Goal: Understand process/instructions: Learn about a topic

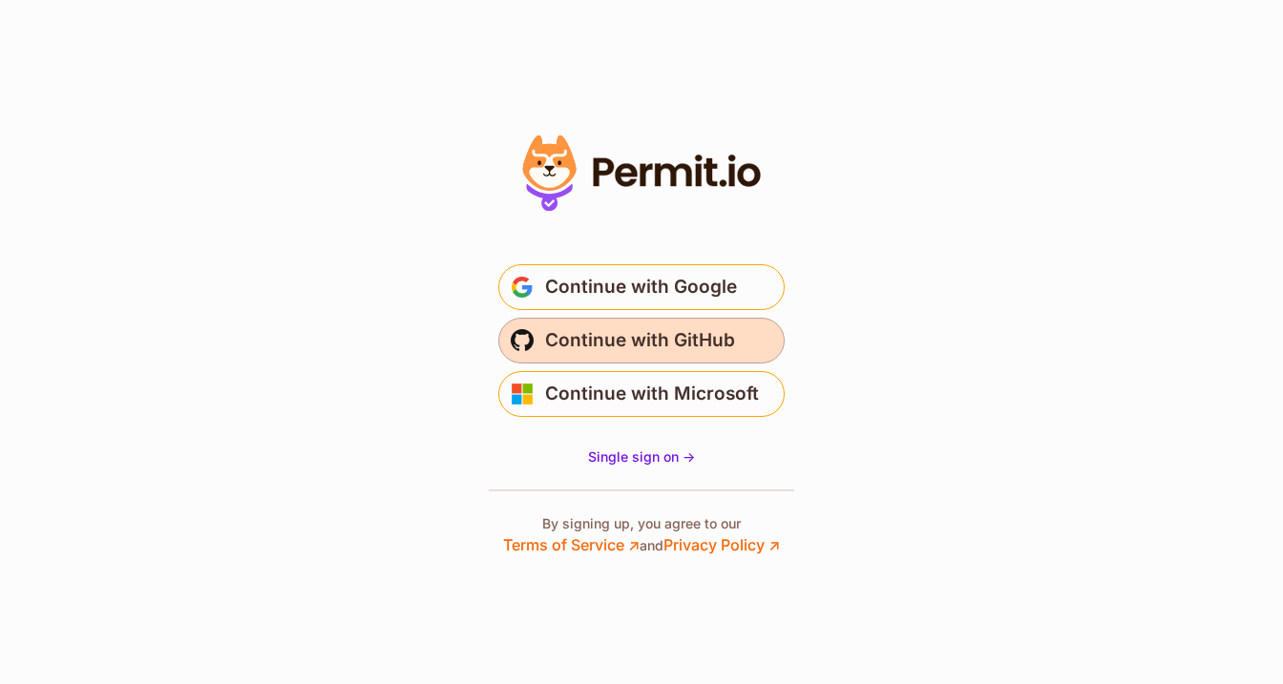
click at [661, 357] on button "Continue with GitHub" at bounding box center [641, 341] width 286 height 46
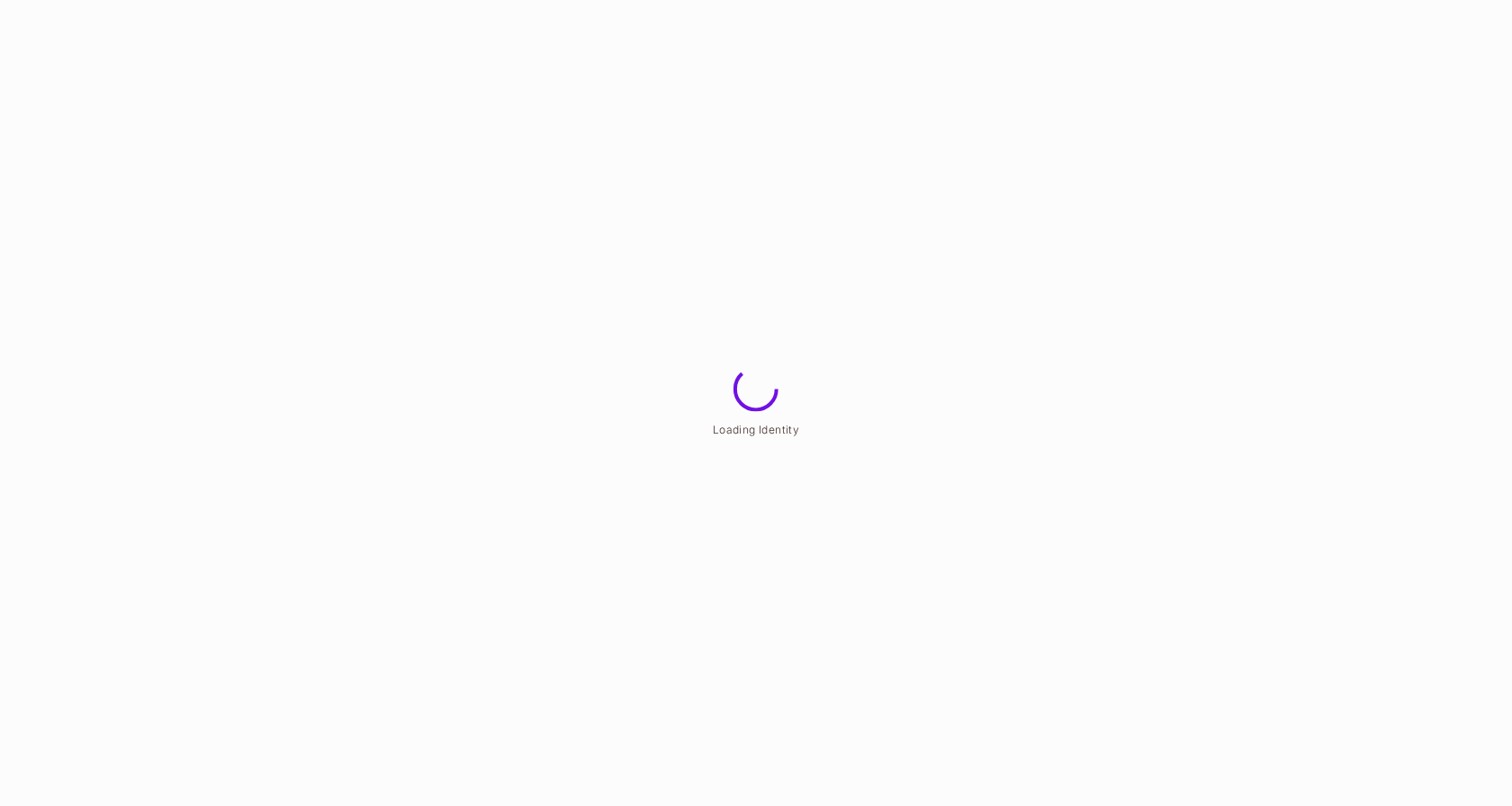
click at [778, 421] on div "Loading Identity" at bounding box center [756, 429] width 87 height 22
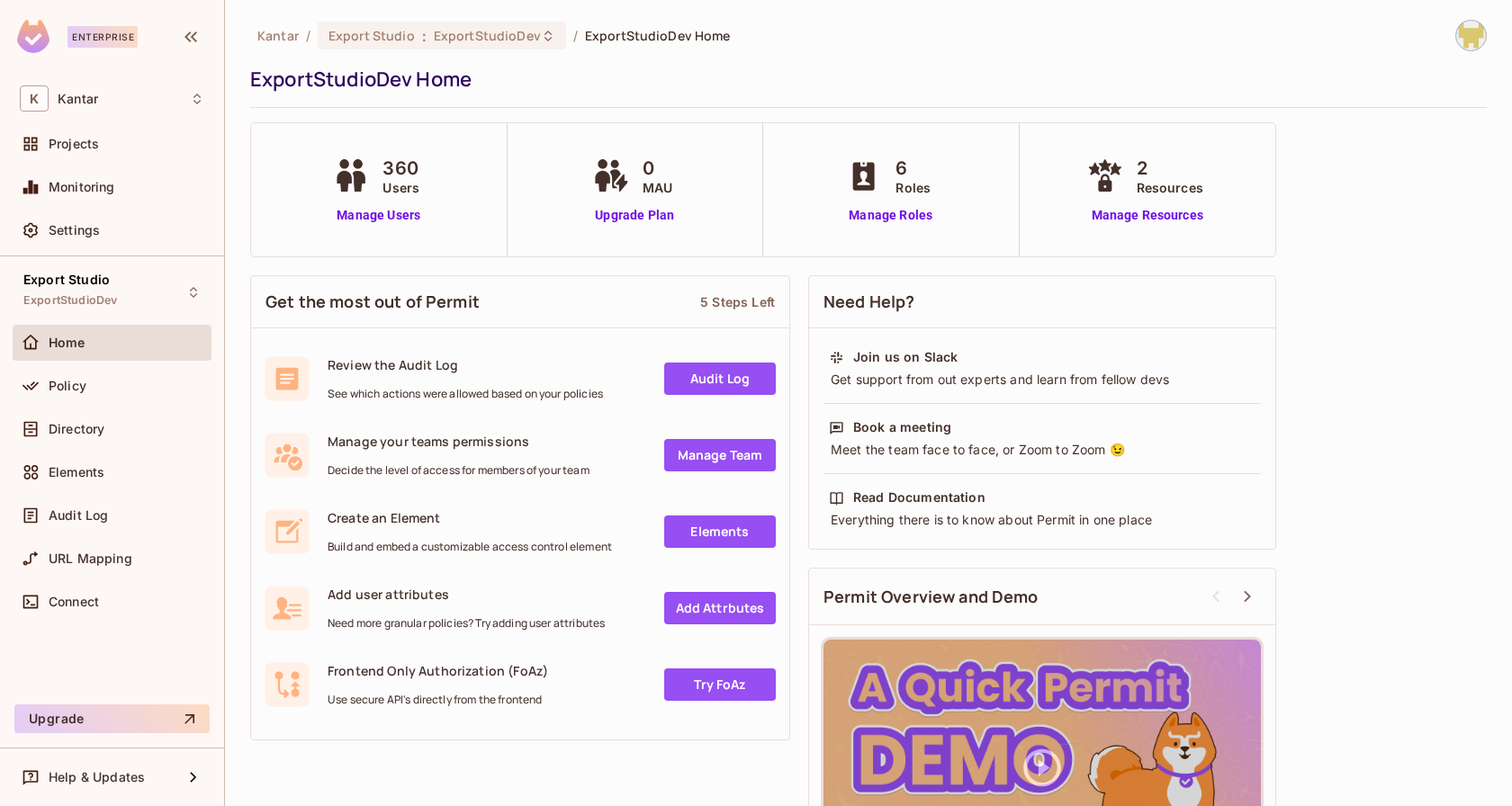
click at [786, 68] on div "ExportStudioDev Home" at bounding box center [864, 79] width 1228 height 27
click at [167, 294] on div "Export Studio ExportStudioDev" at bounding box center [111, 291] width 199 height 49
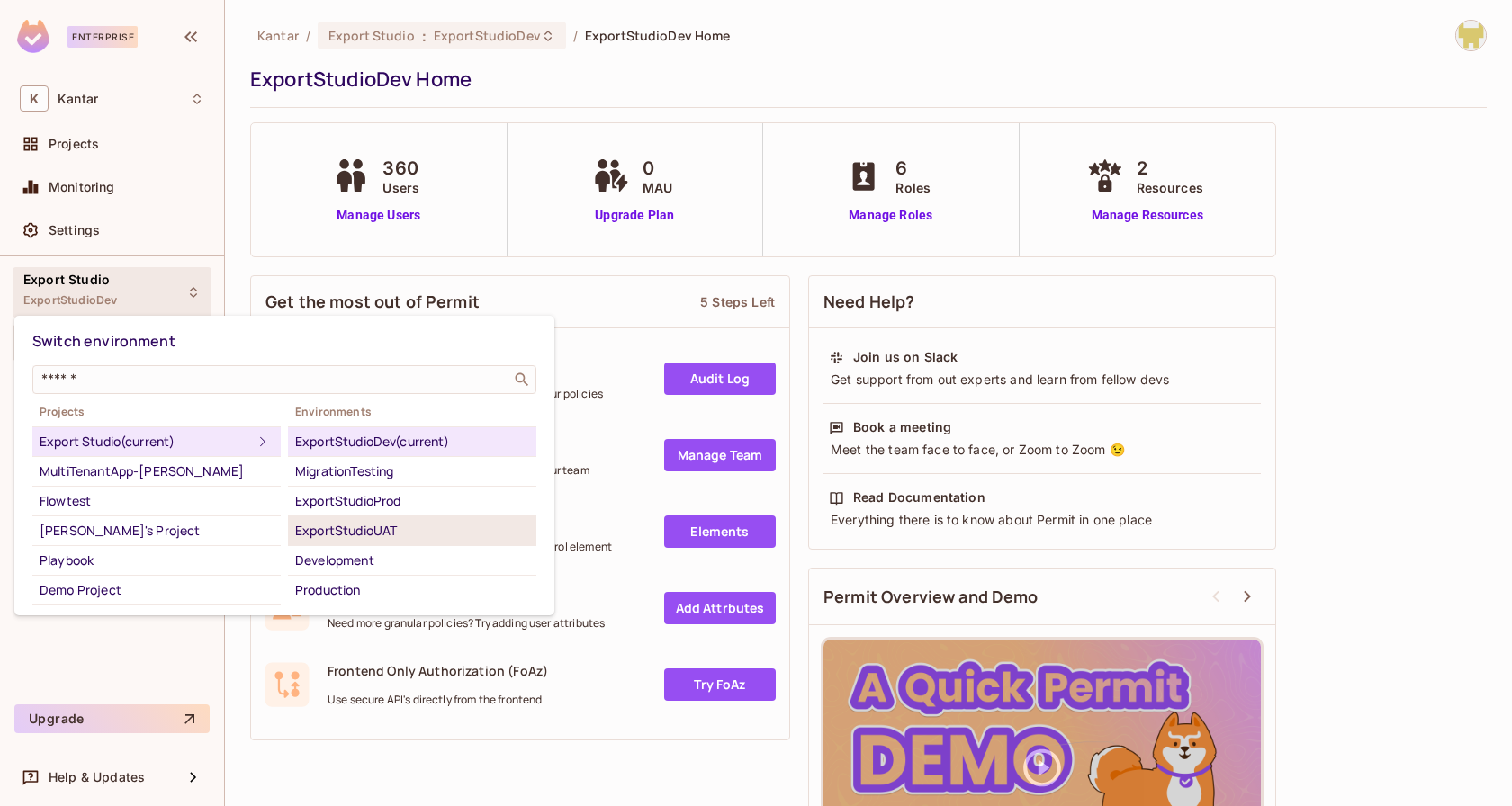
click at [323, 537] on div "ExportStudioUAT" at bounding box center [412, 531] width 234 height 22
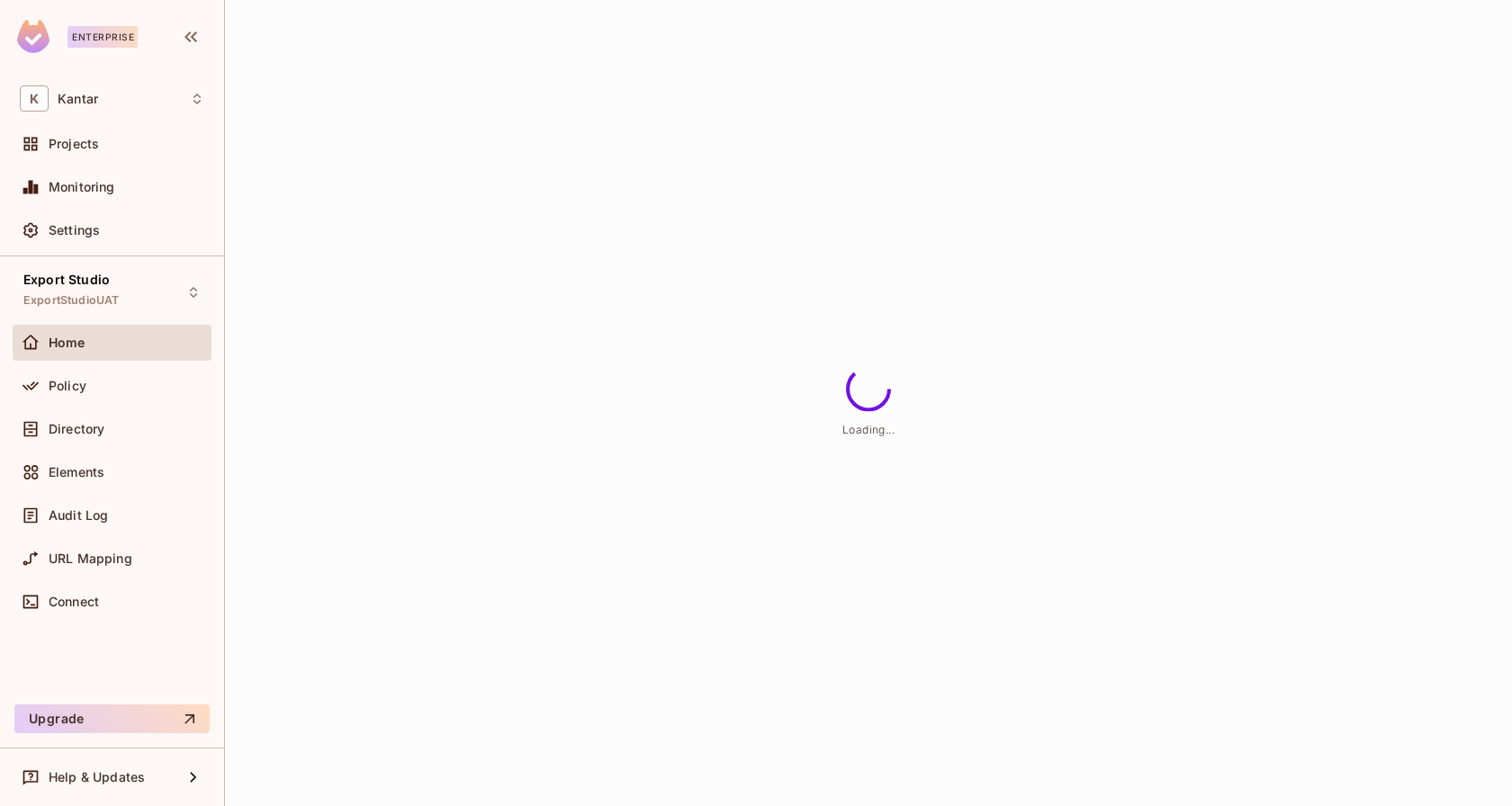
click at [326, 523] on div "Loading..." at bounding box center [869, 403] width 1288 height 806
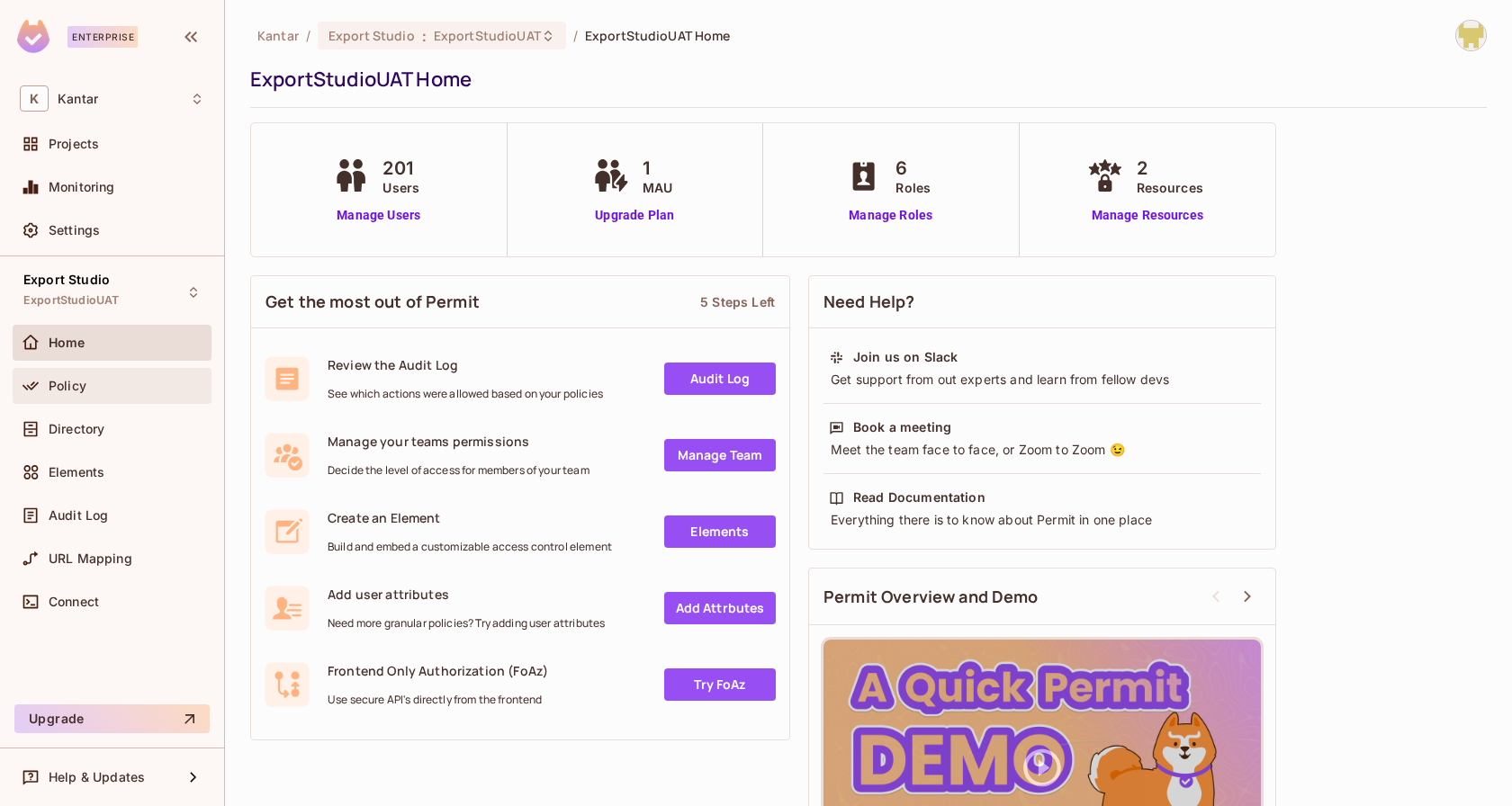
click at [191, 376] on div "Policy" at bounding box center [112, 386] width 185 height 22
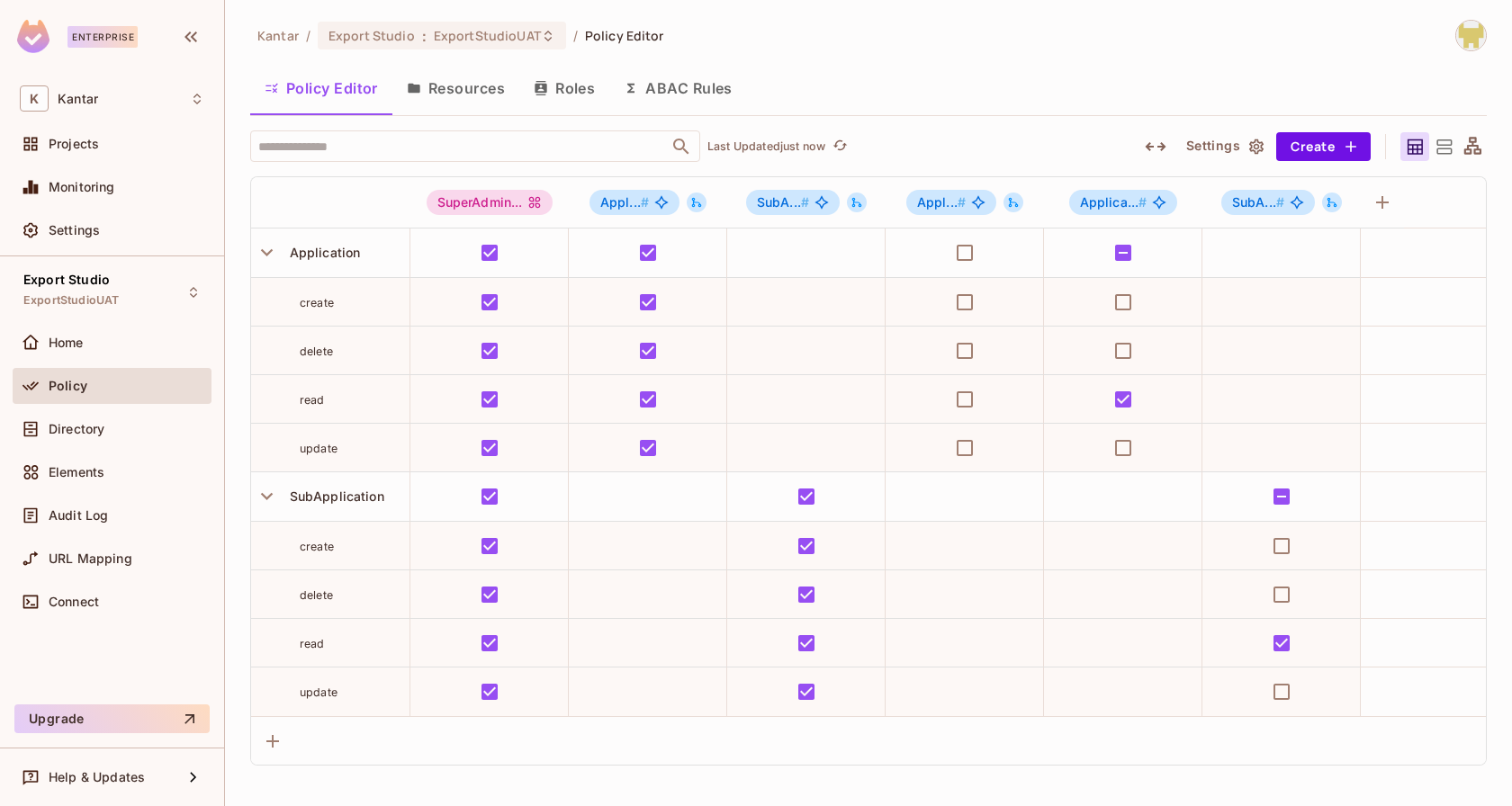
click at [440, 90] on button "Resources" at bounding box center [456, 89] width 127 height 45
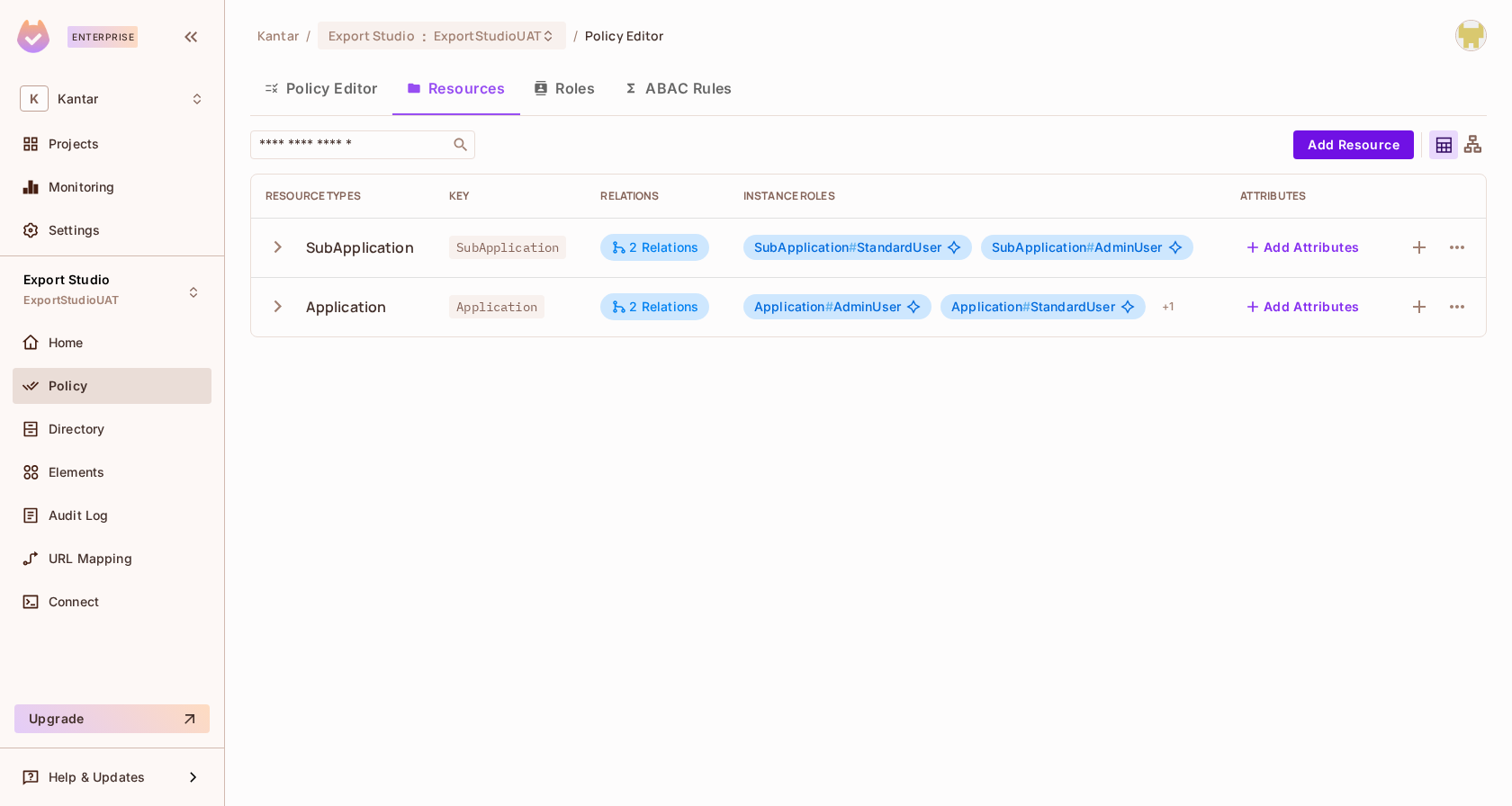
click at [512, 242] on span "SubApplication" at bounding box center [507, 247] width 117 height 24
copy span "SubApplication"
click at [472, 305] on span "Application" at bounding box center [496, 306] width 95 height 24
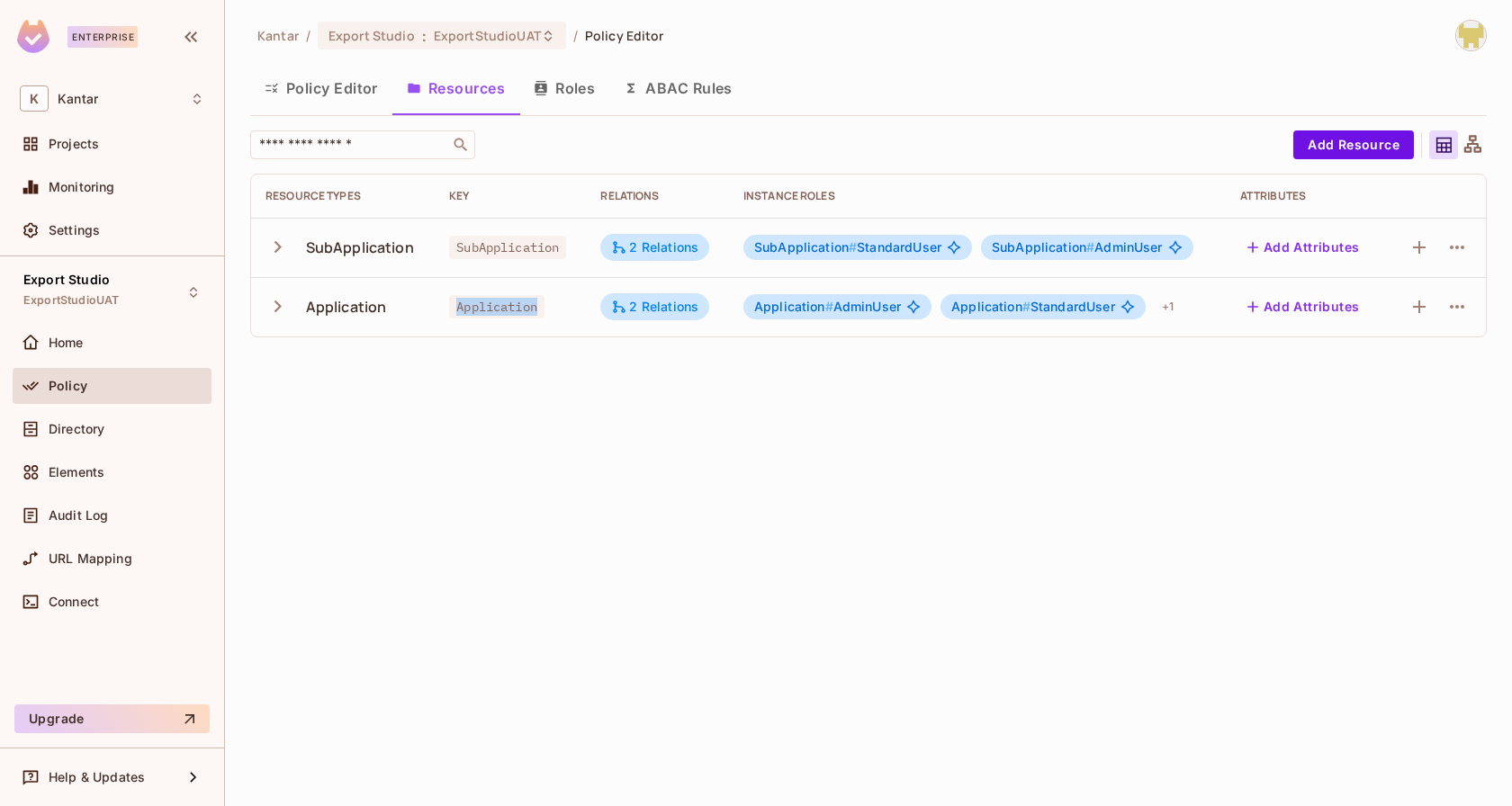
copy span "Application"
click at [574, 81] on button "Roles" at bounding box center [564, 89] width 90 height 45
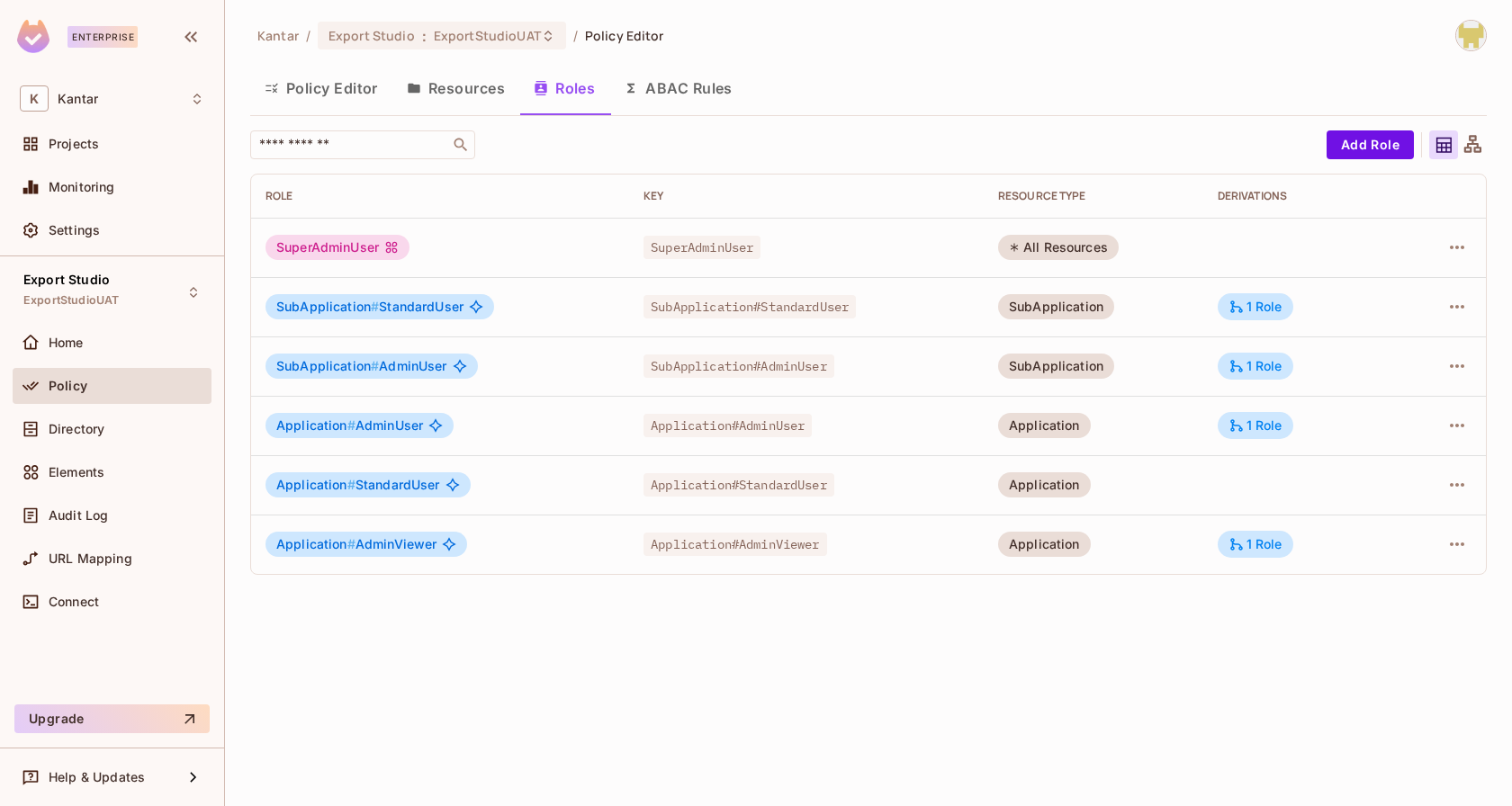
click at [672, 241] on span "SuperAdminUser" at bounding box center [702, 247] width 117 height 24
copy span "SuperAdminUser"
drag, startPoint x: 764, startPoint y: 304, endPoint x: 887, endPoint y: 304, distance: 123.0
click at [888, 304] on div "SubApplication#StandardUser" at bounding box center [806, 306] width 325 height 18
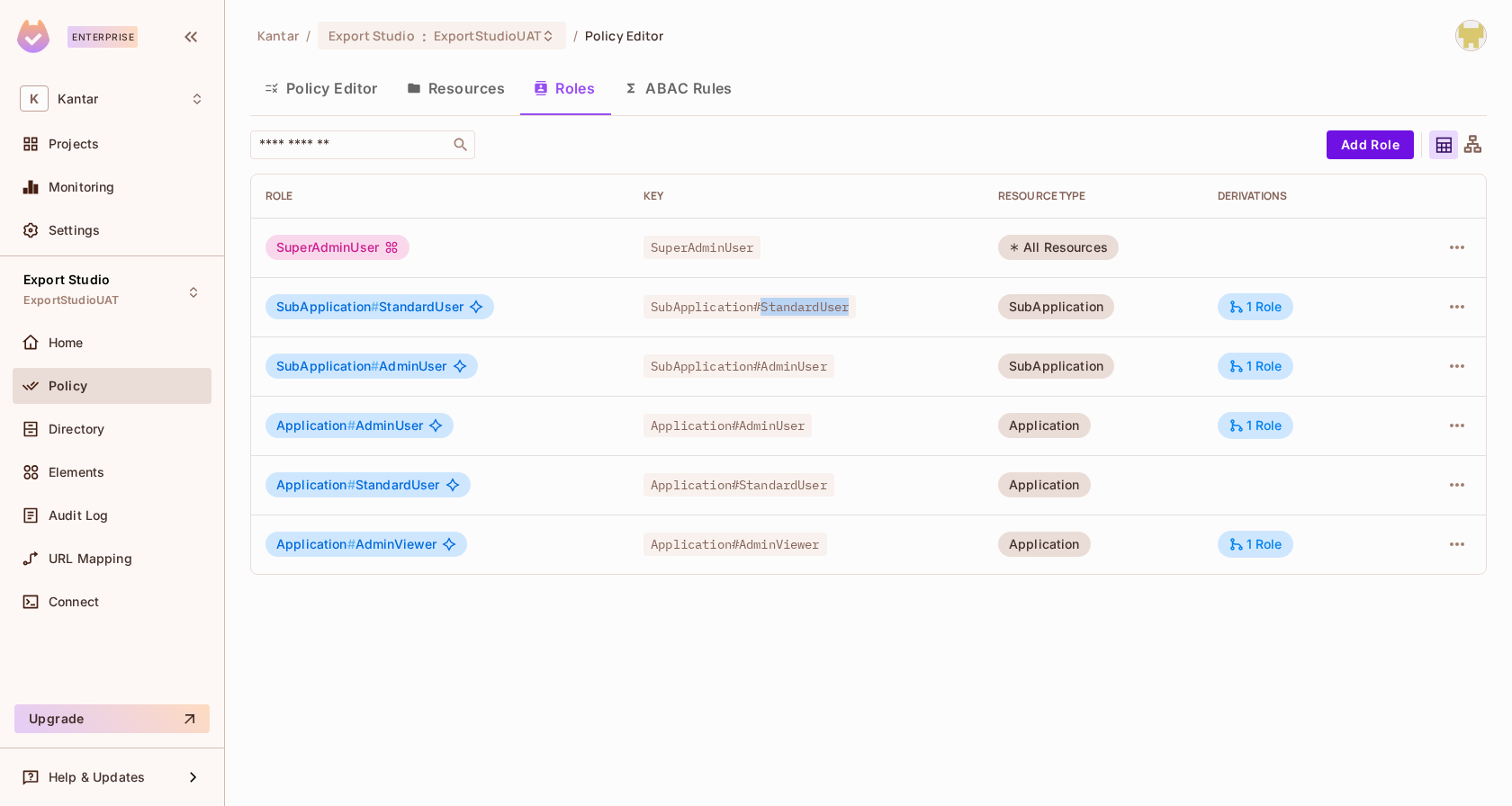
drag, startPoint x: 761, startPoint y: 308, endPoint x: 918, endPoint y: 310, distance: 157.0
click at [918, 310] on div "SubApplication#StandardUser" at bounding box center [806, 306] width 325 height 18
copy span "StandardUser"
drag, startPoint x: 760, startPoint y: 364, endPoint x: 856, endPoint y: 364, distance: 96.0
click at [856, 364] on div "SubApplication#AdminUser" at bounding box center [806, 366] width 325 height 18
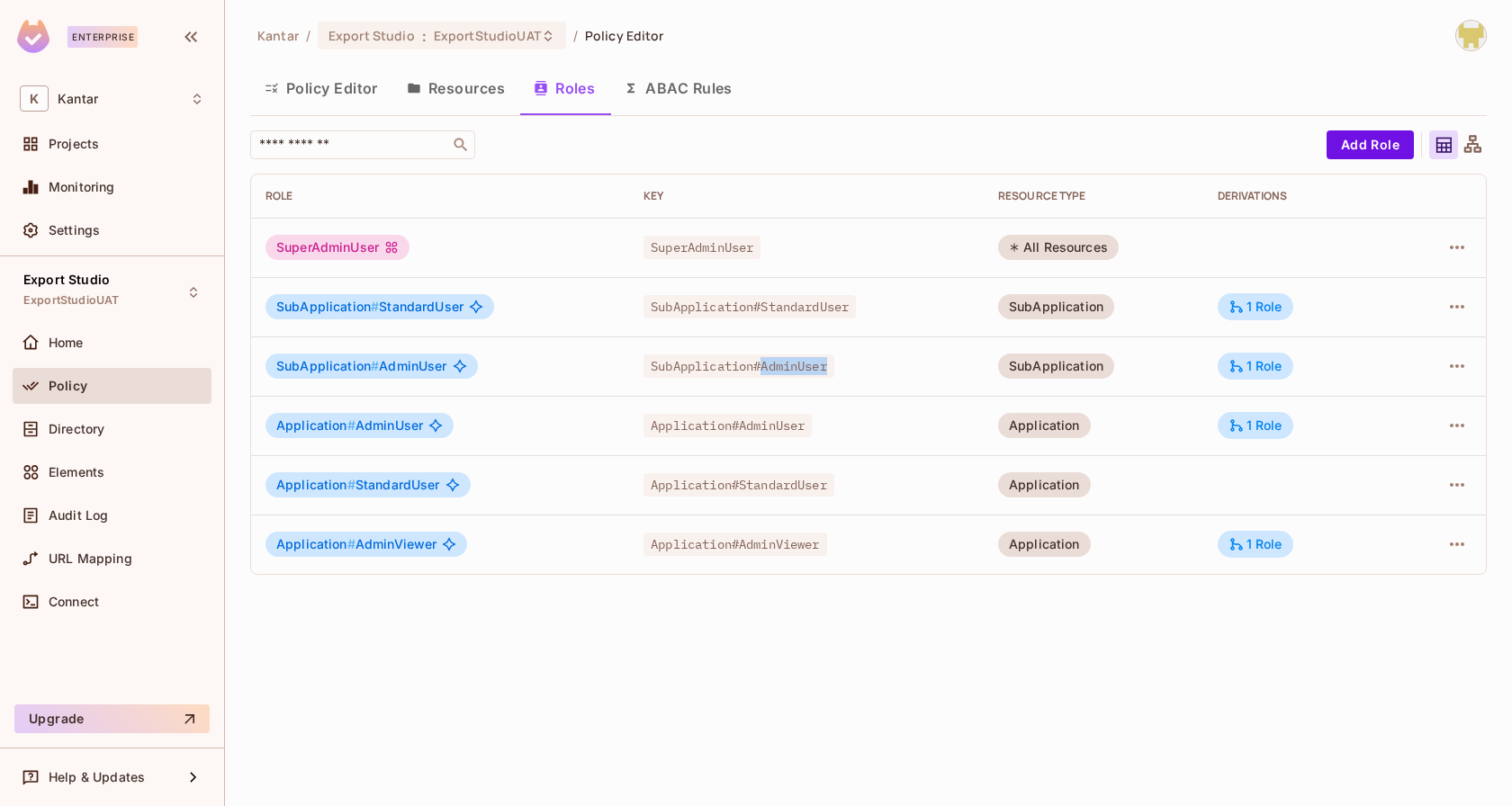
copy span "AdminUser"
click at [741, 425] on span "Application#AdminUser" at bounding box center [727, 425] width 168 height 24
drag, startPoint x: 739, startPoint y: 425, endPoint x: 807, endPoint y: 423, distance: 68.0
click at [807, 423] on span "Application#AdminUser" at bounding box center [727, 425] width 168 height 24
copy span "AdminUser"
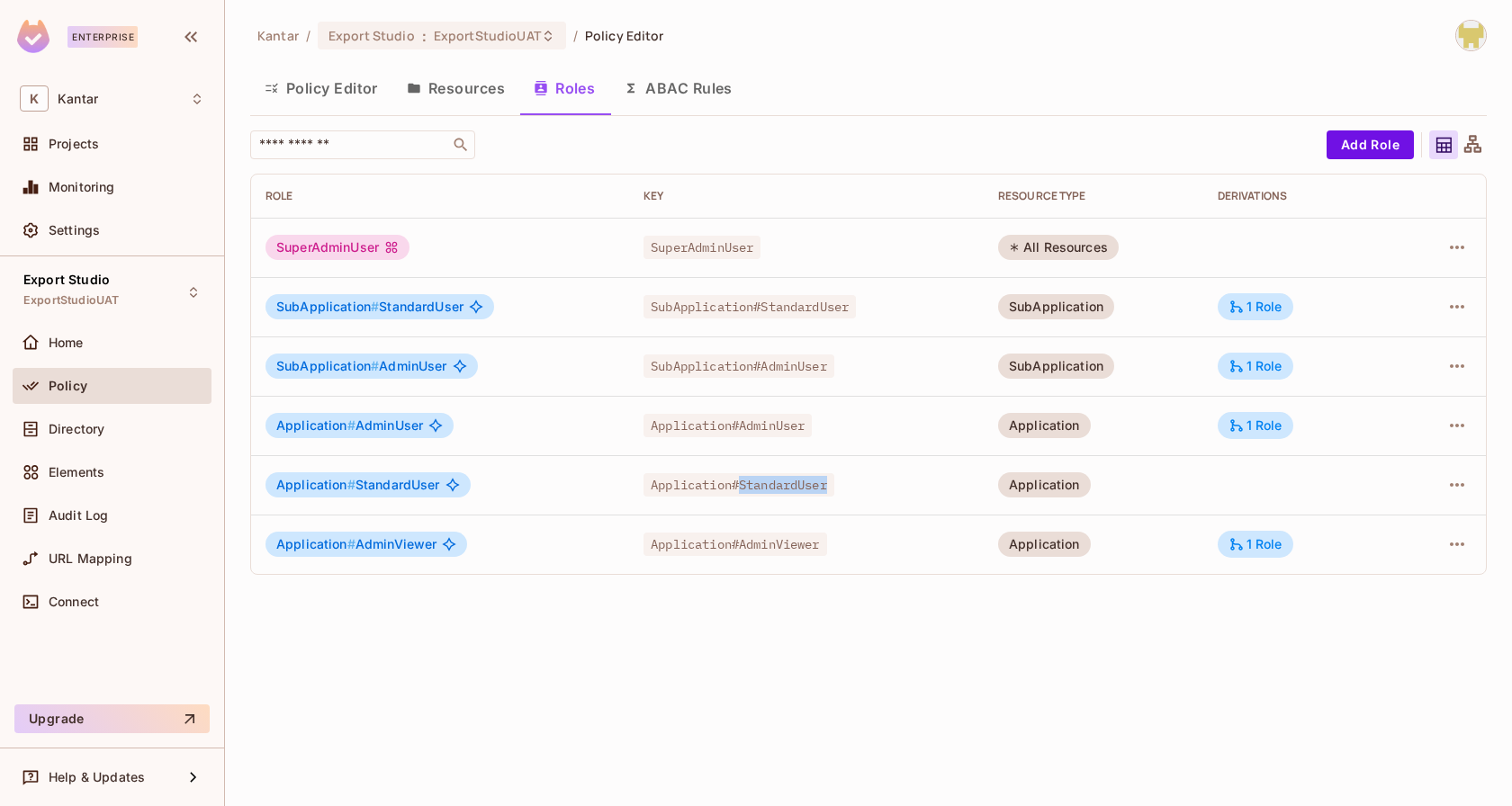
drag, startPoint x: 738, startPoint y: 484, endPoint x: 833, endPoint y: 481, distance: 95.0
click at [833, 481] on span "Application#StandardUser" at bounding box center [739, 485] width 191 height 24
copy span "StandardUser"
click at [737, 542] on span "Application#AdminViewer" at bounding box center [735, 544] width 183 height 24
click at [751, 542] on span "Application#AdminViewer" at bounding box center [735, 544] width 183 height 24
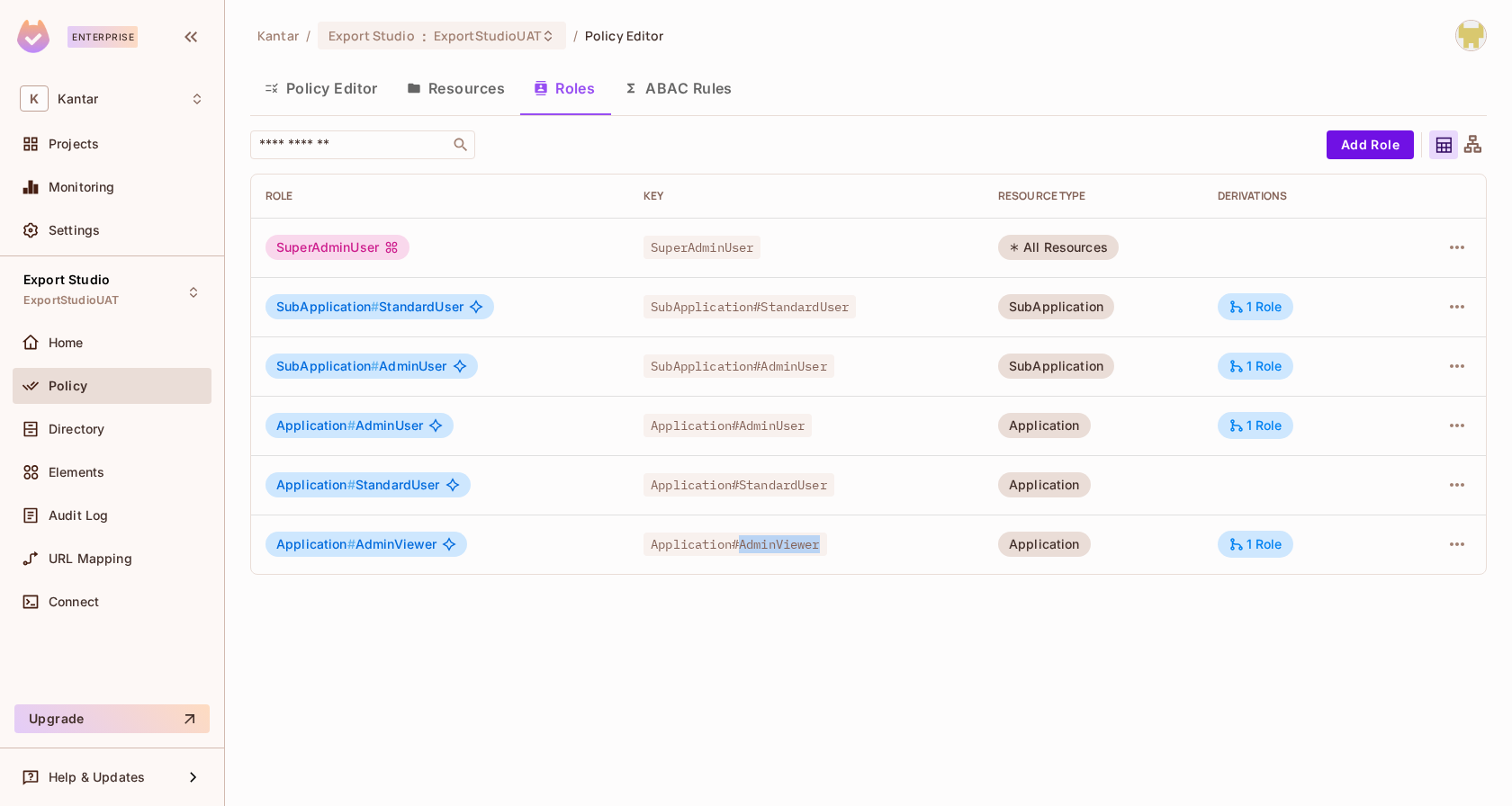
click at [751, 542] on span "Application#AdminViewer" at bounding box center [735, 544] width 183 height 24
copy span "AdminViewer"
